Goal: Information Seeking & Learning: Learn about a topic

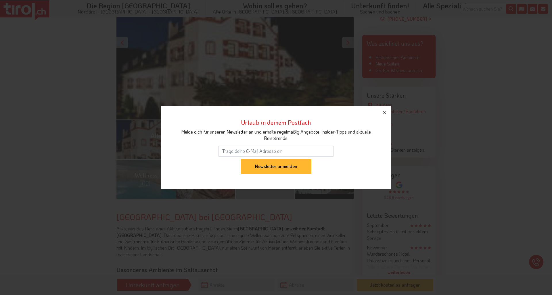
scroll to position [148, 0]
click at [384, 111] on icon "button" at bounding box center [384, 112] width 7 height 7
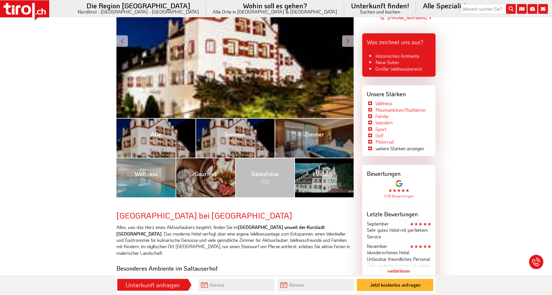
click at [347, 37] on div at bounding box center [347, 40] width 11 height 11
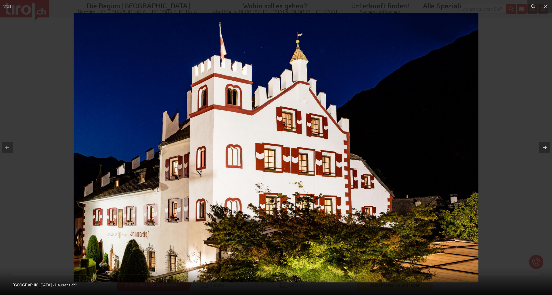
click at [348, 37] on img at bounding box center [276, 148] width 404 height 270
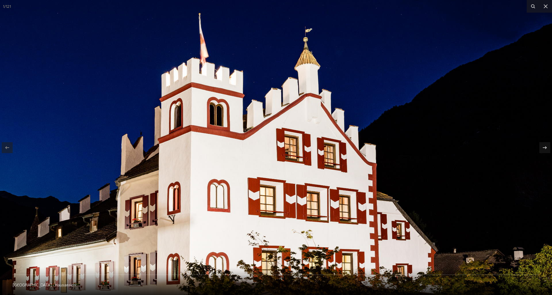
click at [451, 119] on img at bounding box center [276, 184] width 552 height 368
